Goal: Task Accomplishment & Management: Manage account settings

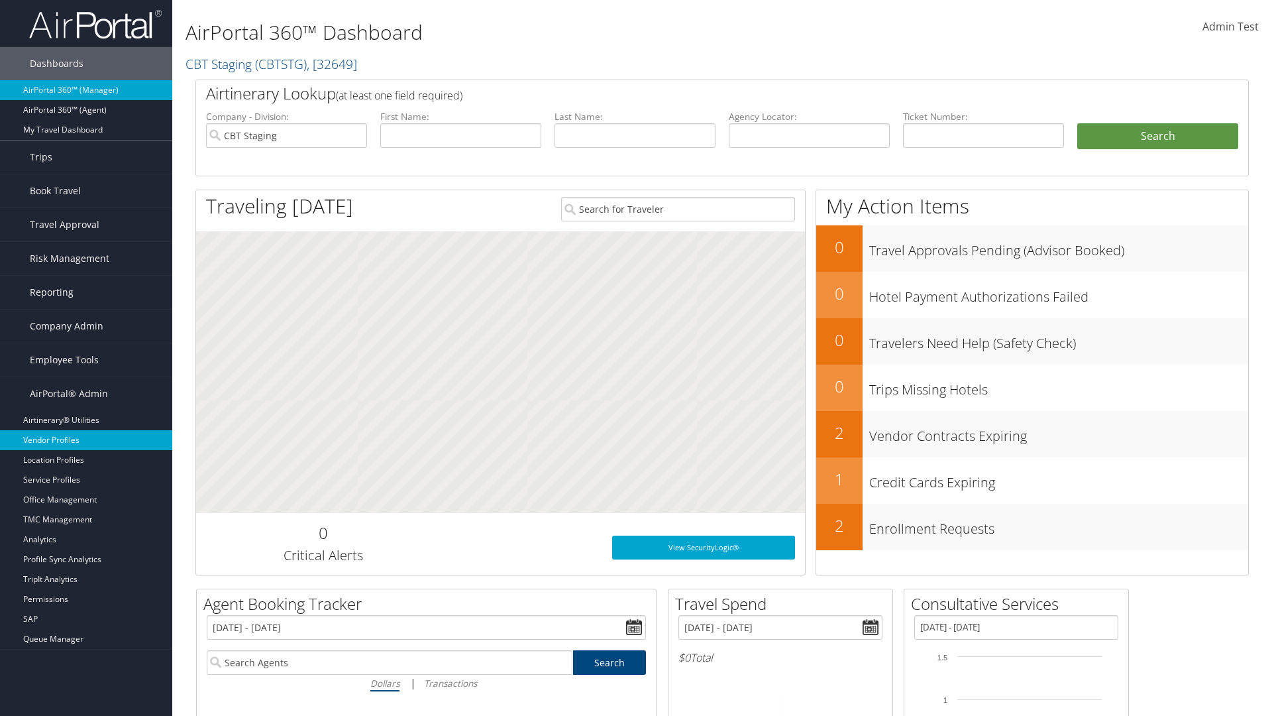
click at [86, 440] on link "Vendor Profiles" at bounding box center [86, 440] width 172 height 20
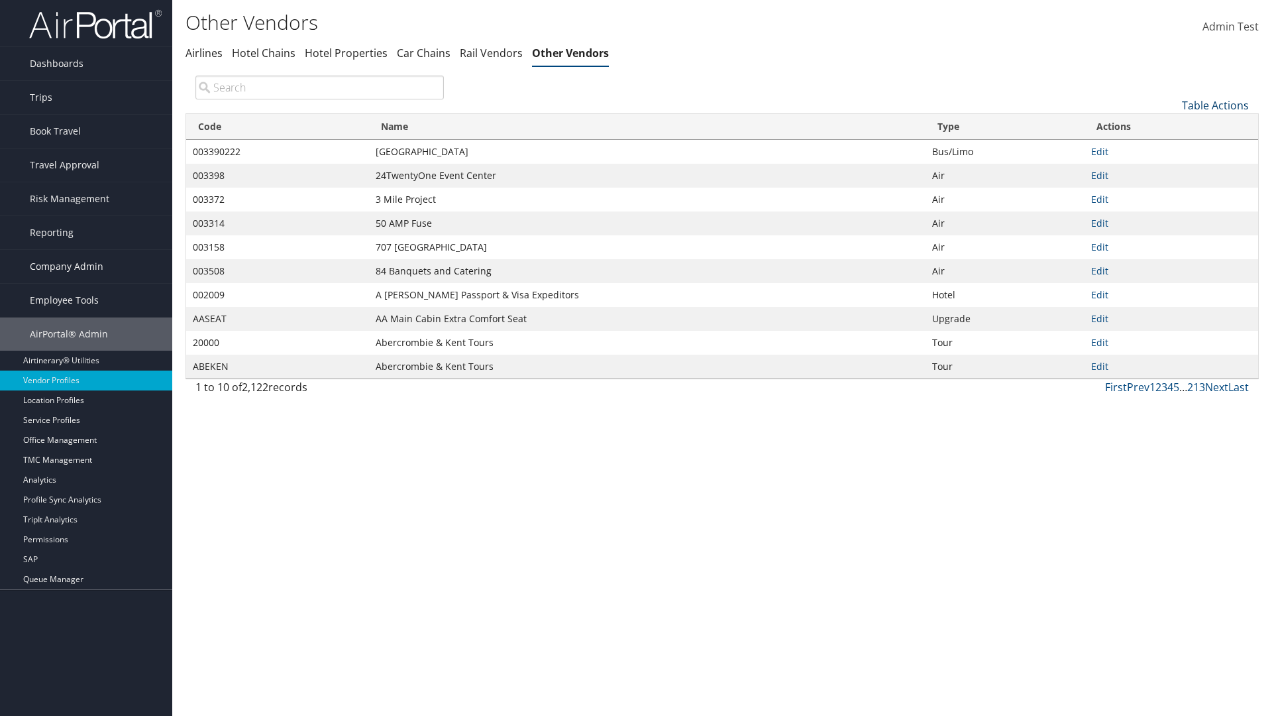
click at [1215, 105] on link "Table Actions" at bounding box center [1215, 105] width 67 height 15
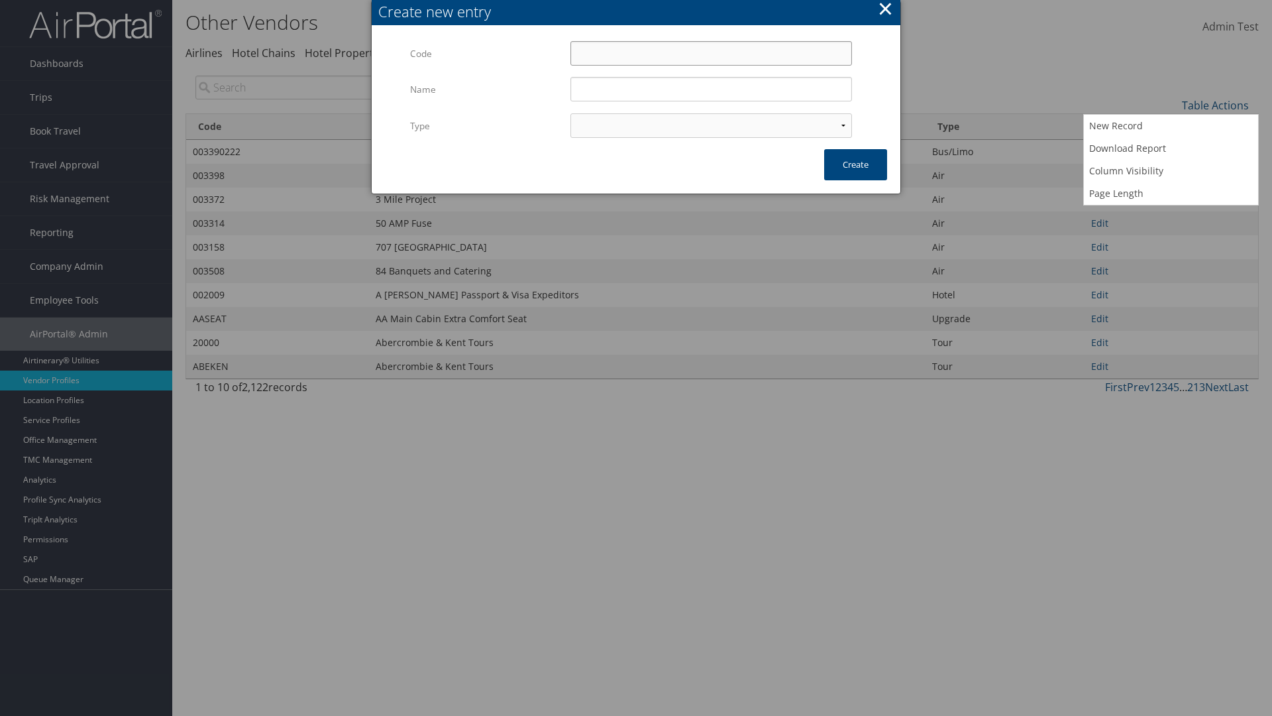
click at [711, 53] on input "Code" at bounding box center [711, 53] width 282 height 25
type input "_X2%R"
type input "Test"
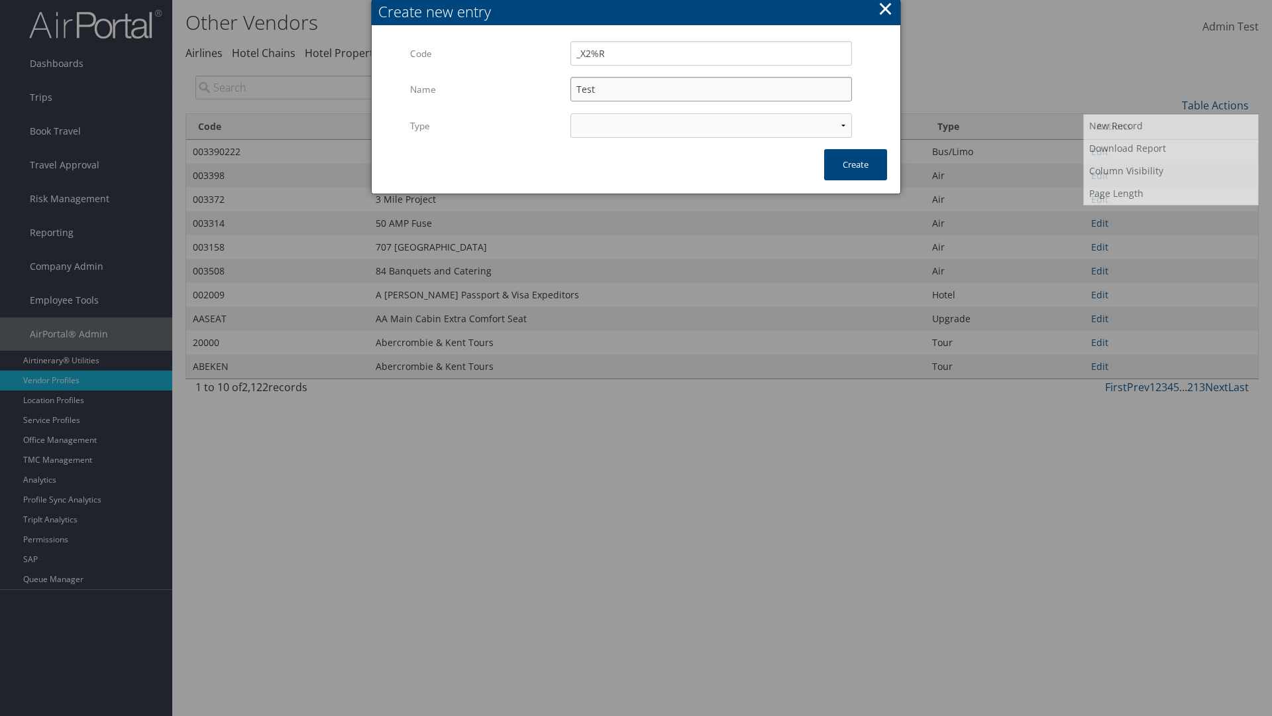
click at [711, 89] on input "Test" at bounding box center [711, 89] width 282 height 25
select select "15"
type input "_X2%R"
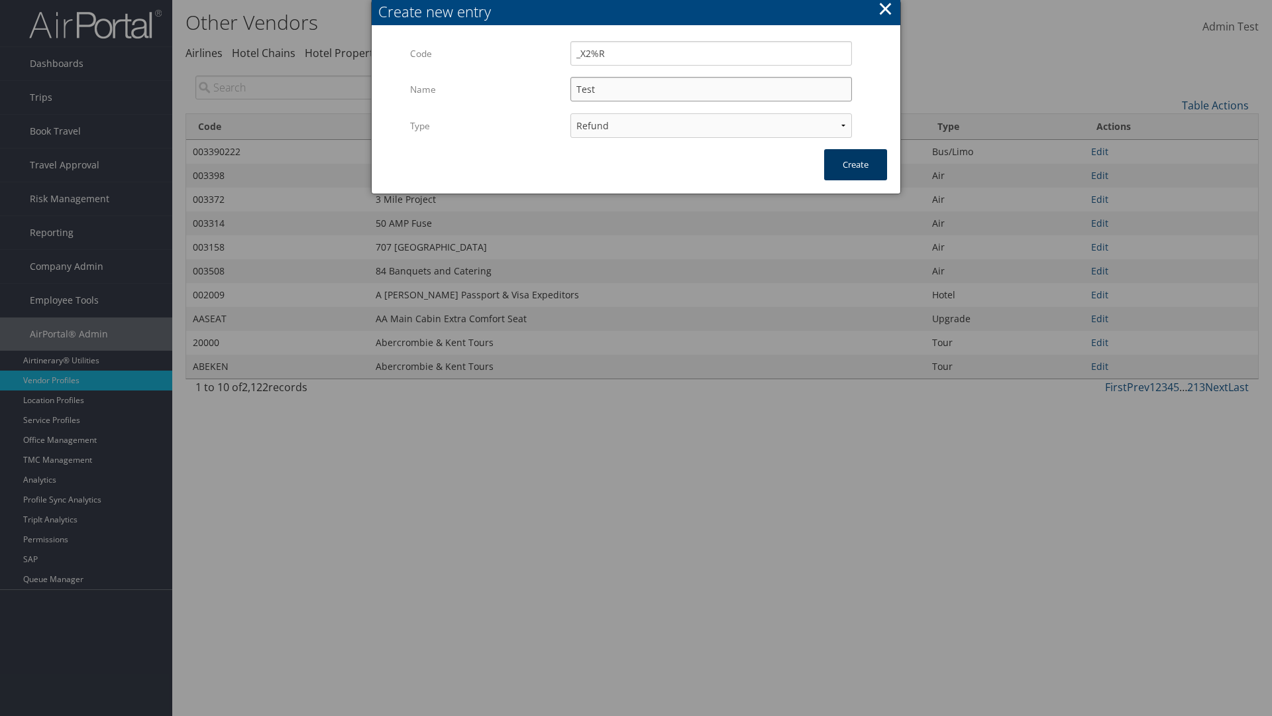
type input "Test"
click at [855, 164] on button "Create" at bounding box center [855, 164] width 63 height 31
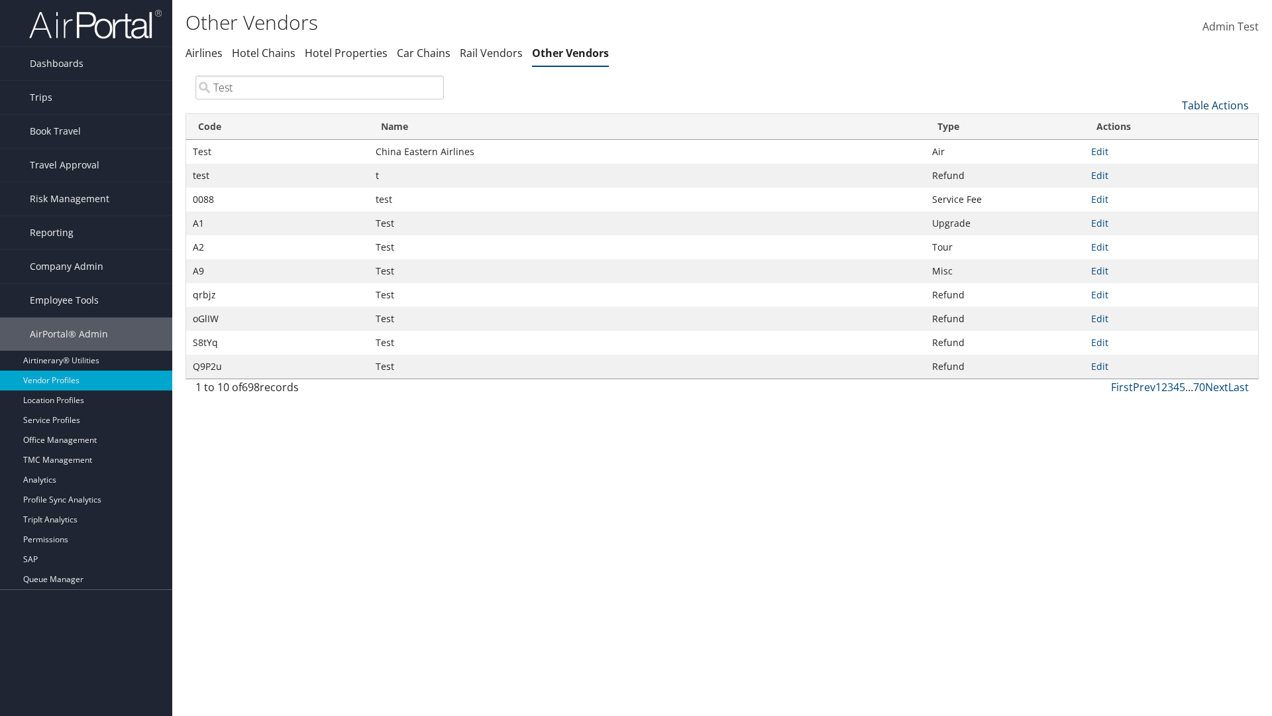
type input "Test"
click at [1215, 105] on link "Table Actions" at bounding box center [1215, 105] width 67 height 15
click at [1171, 170] on link "Column Visibility" at bounding box center [1171, 171] width 174 height 23
click at [1171, 127] on link "Code" at bounding box center [1171, 127] width 174 height 23
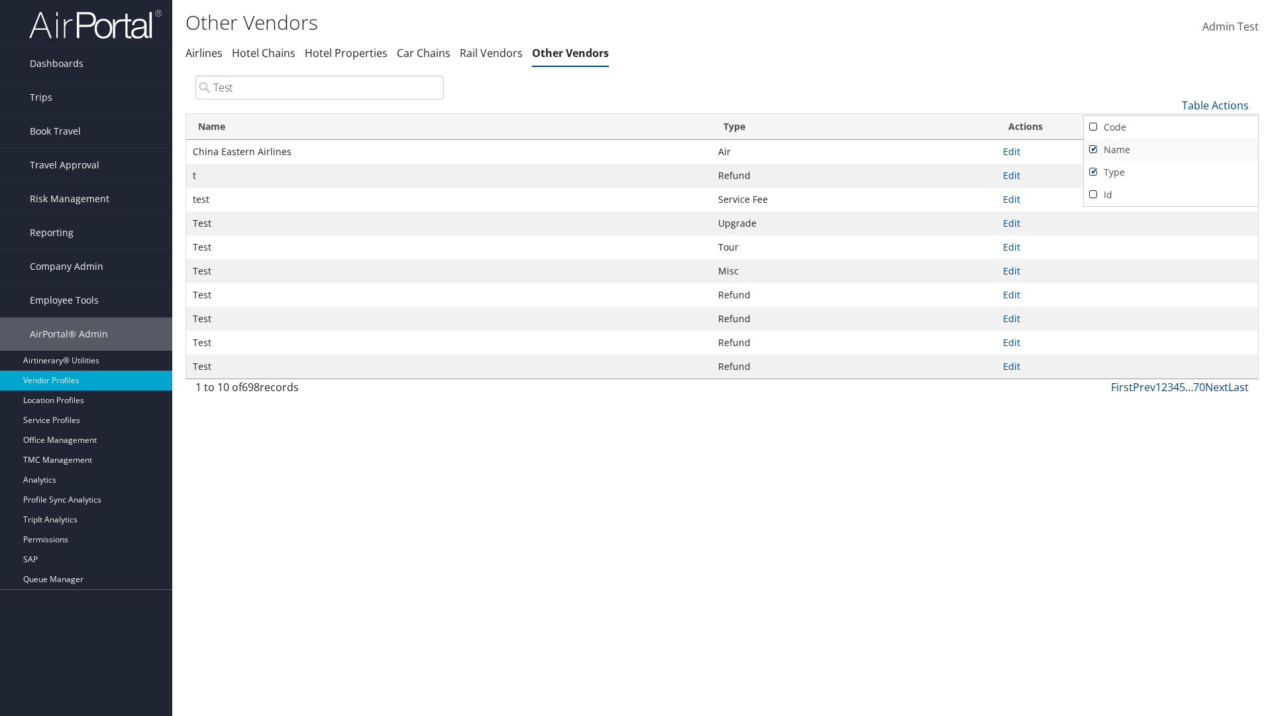
click at [1171, 149] on link "Name" at bounding box center [1171, 149] width 174 height 23
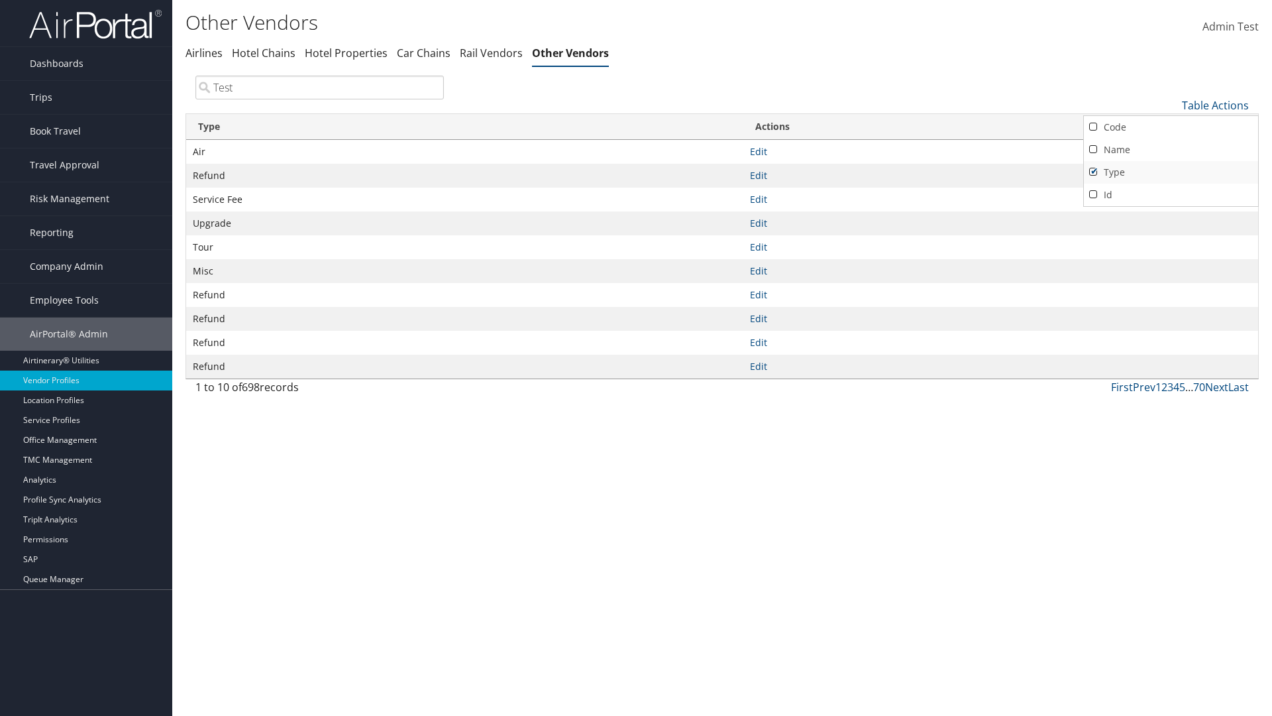
click at [1171, 172] on link "Type" at bounding box center [1171, 172] width 174 height 23
click at [636, 358] on div at bounding box center [636, 358] width 1272 height 716
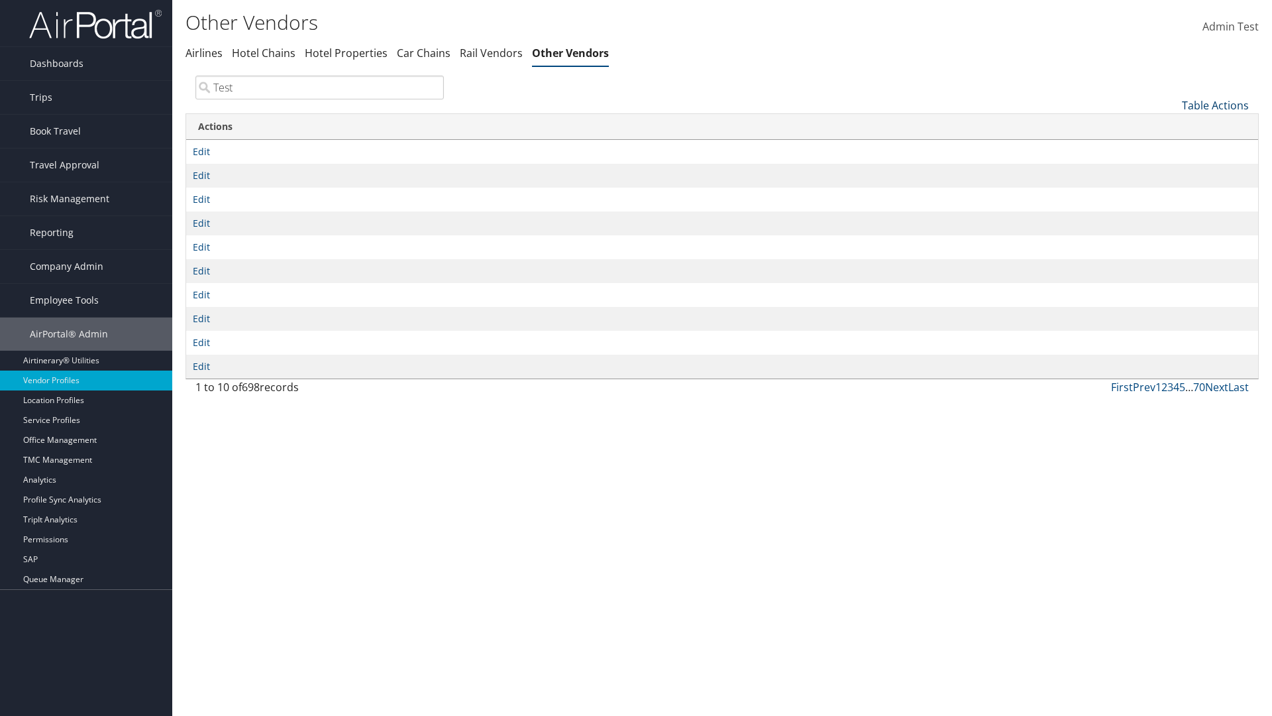
click at [1215, 105] on link "Table Actions" at bounding box center [1215, 105] width 67 height 15
click at [1171, 170] on link "Column Visibility" at bounding box center [1171, 171] width 174 height 23
click at [1171, 127] on link "Code" at bounding box center [1171, 127] width 174 height 23
click at [1171, 149] on link "Name" at bounding box center [1171, 149] width 174 height 23
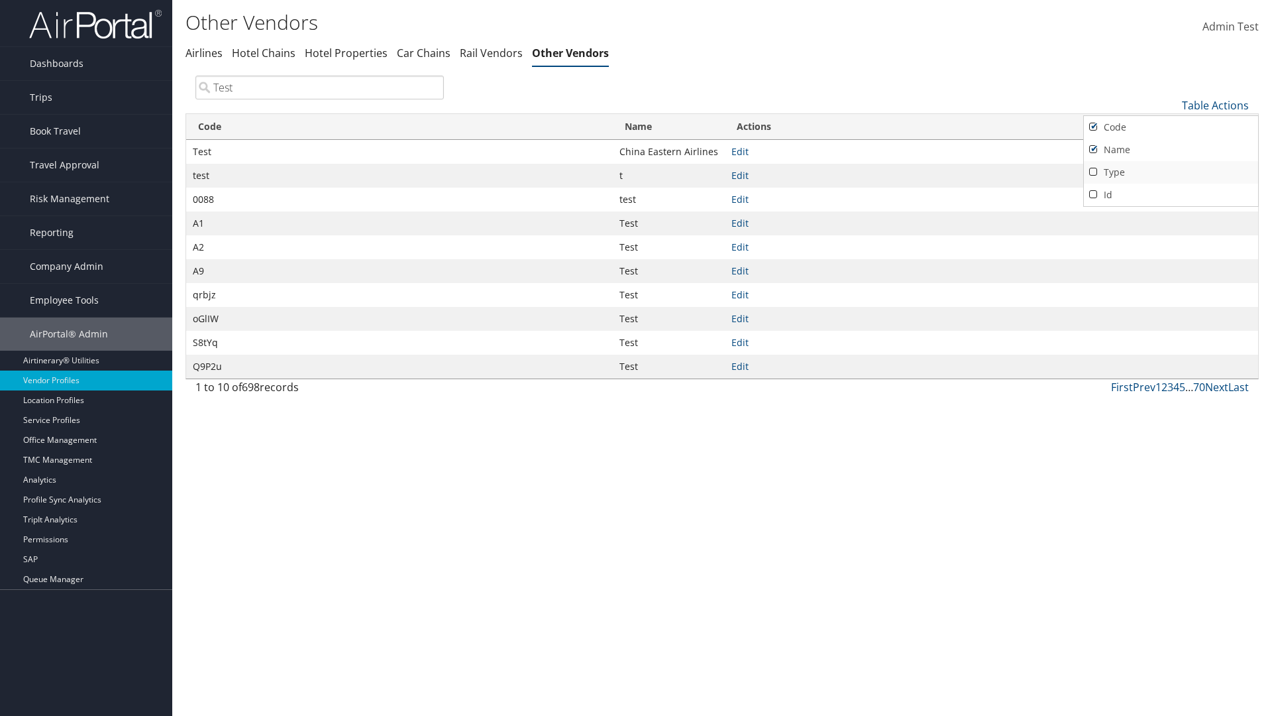
click at [1171, 172] on link "Type" at bounding box center [1171, 172] width 174 height 23
click at [636, 358] on div at bounding box center [636, 358] width 1272 height 716
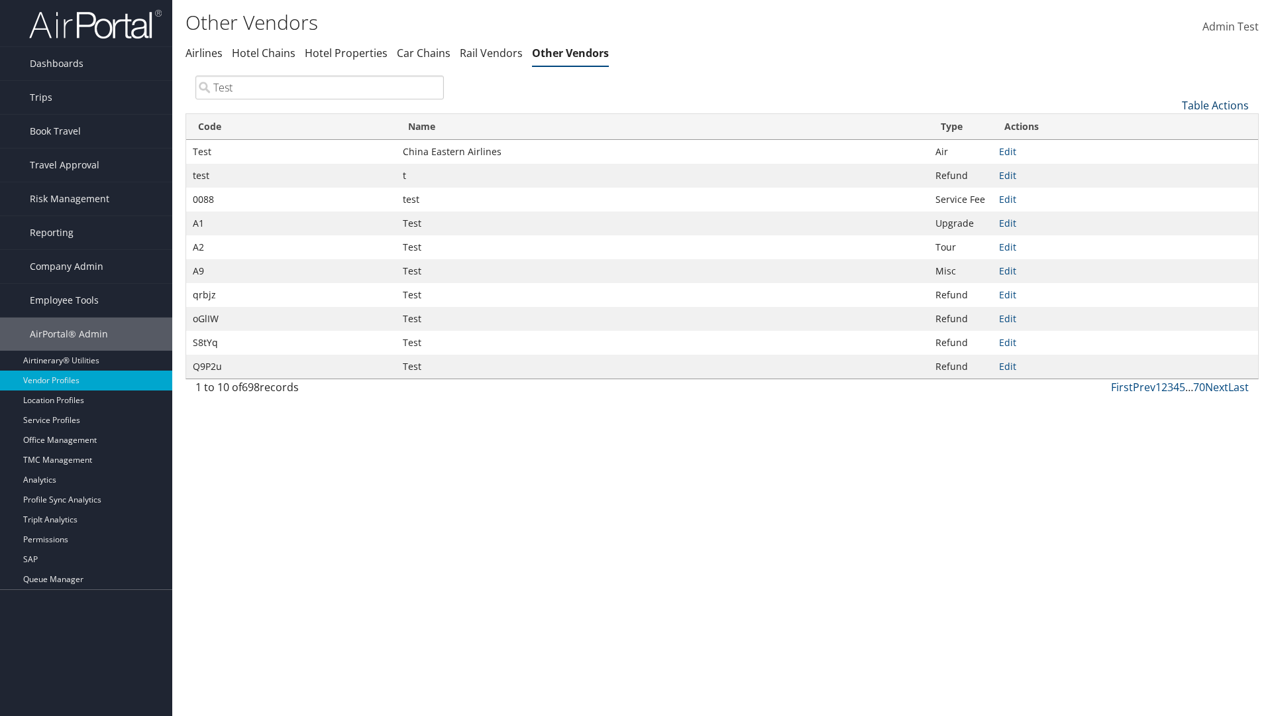
click at [1215, 105] on link "Table Actions" at bounding box center [1215, 105] width 67 height 15
